Goal: Navigation & Orientation: Find specific page/section

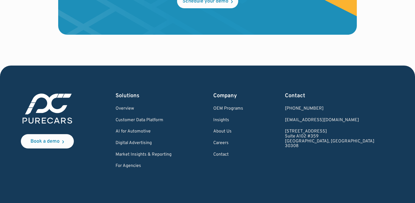
scroll to position [1663, 0]
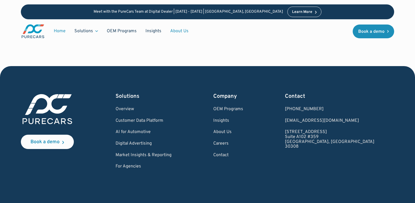
click at [184, 31] on link "About Us" at bounding box center [179, 31] width 27 height 10
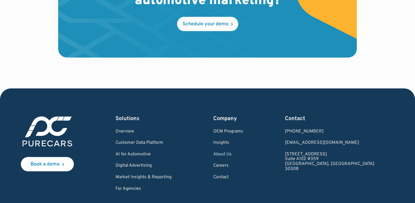
scroll to position [1572, 0]
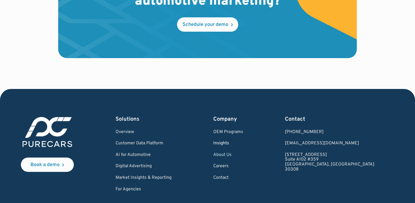
click at [243, 143] on link "Insights" at bounding box center [229, 143] width 30 height 5
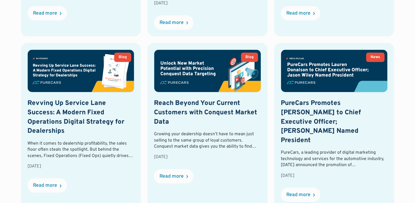
scroll to position [380, 0]
